Goal: Download file/media

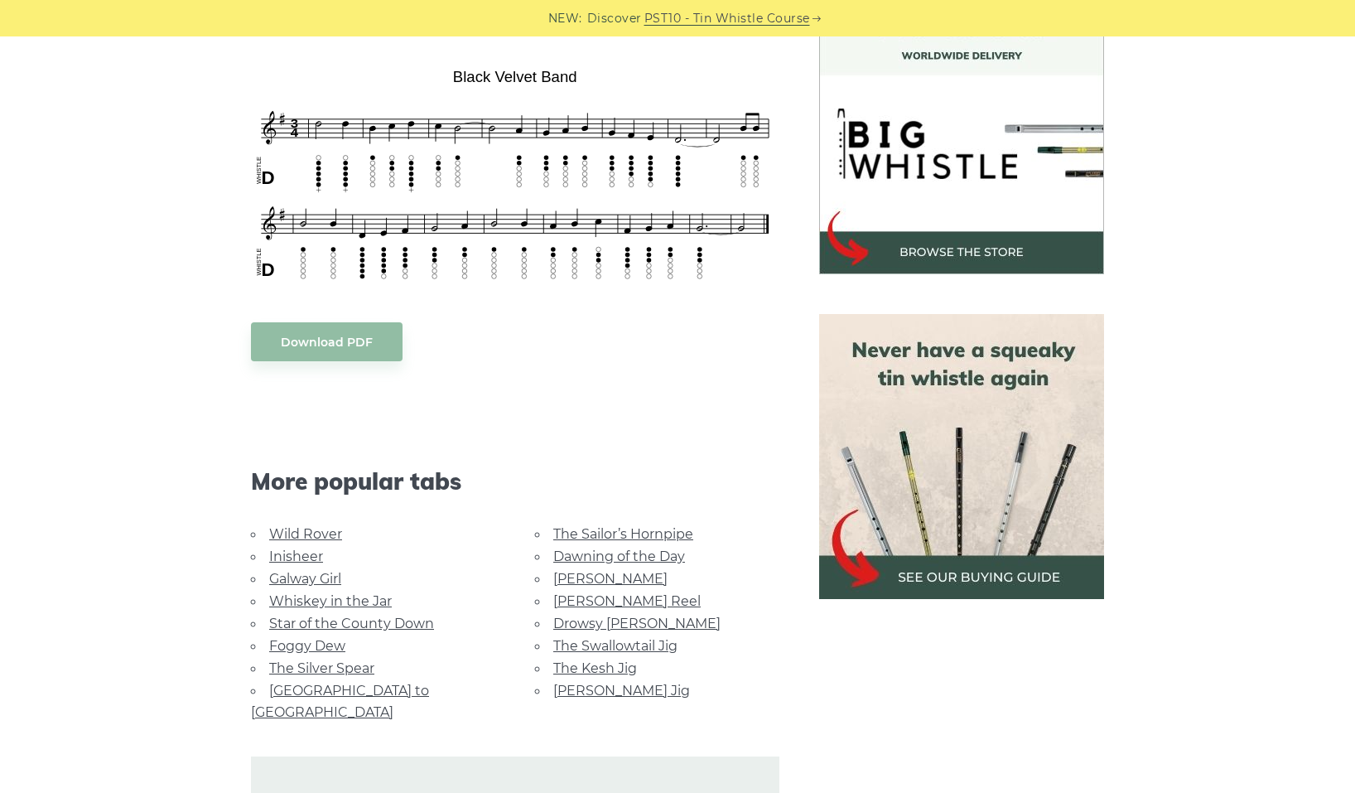
scroll to position [484, 0]
click at [341, 349] on link "Download PDF" at bounding box center [327, 342] width 152 height 39
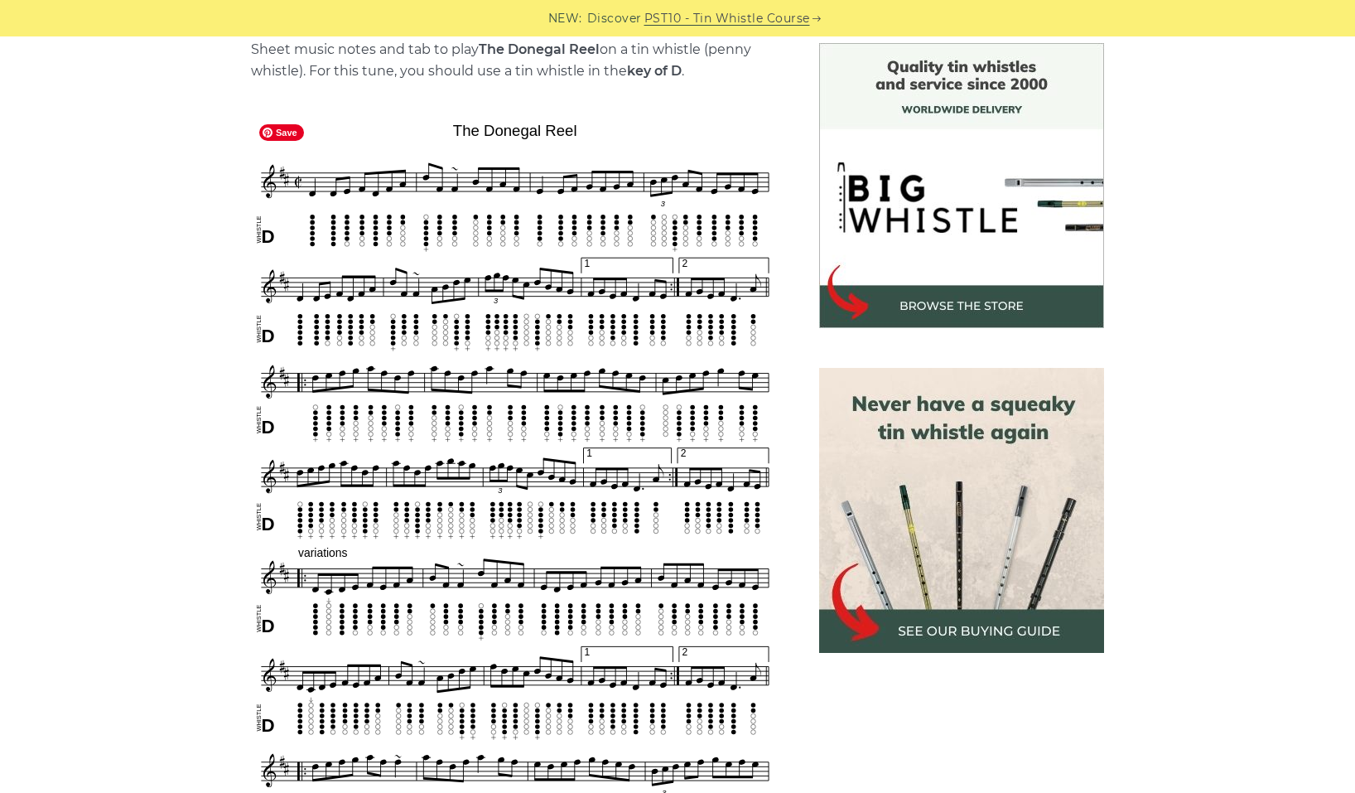
scroll to position [402, 0]
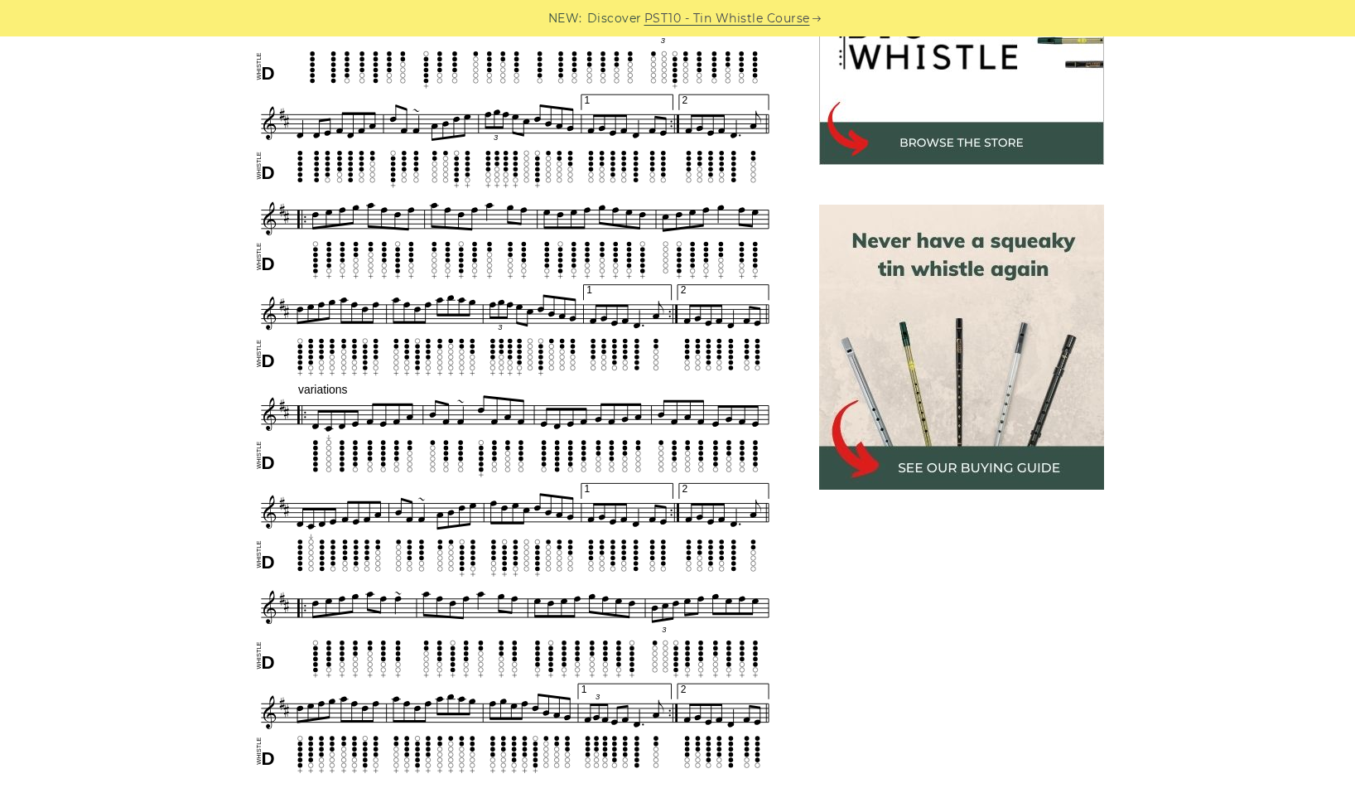
scroll to position [634, 0]
